Goal: Transaction & Acquisition: Purchase product/service

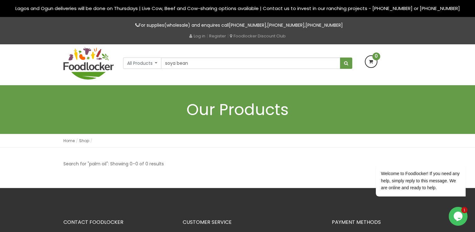
type input "soya bean"
click at [340, 57] on button "submit" at bounding box center [346, 62] width 12 height 11
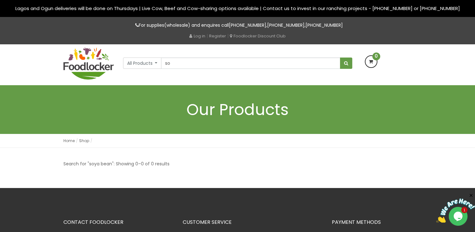
type input "s"
